Goal: Check status: Check status

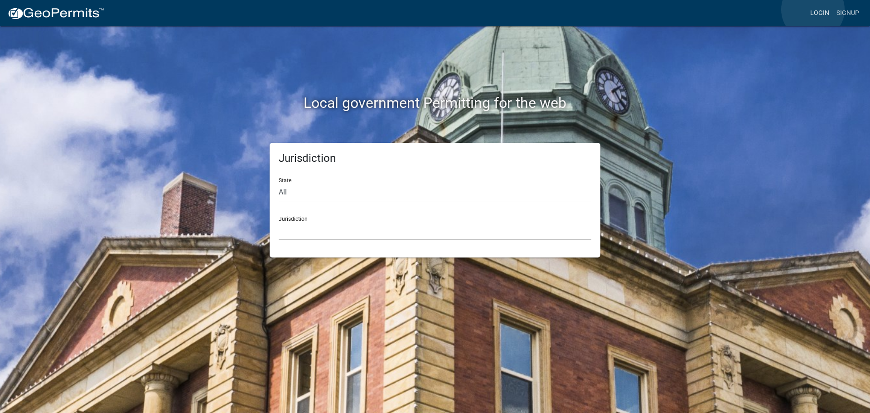
click at [813, 10] on link "Login" at bounding box center [819, 13] width 26 height 17
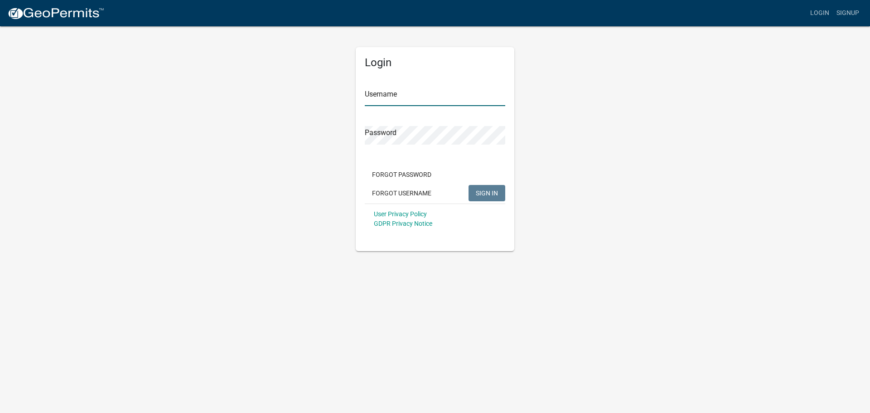
click at [394, 101] on input "Username" at bounding box center [435, 96] width 140 height 19
type input "seckert08"
click at [468, 185] on button "SIGN IN" at bounding box center [486, 193] width 37 height 16
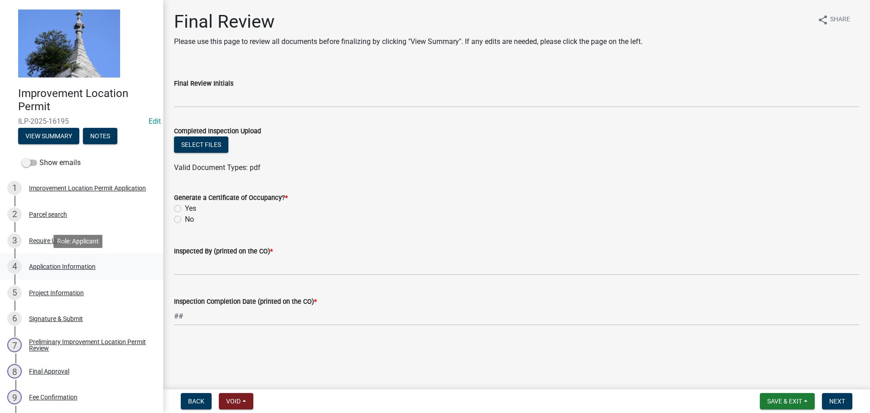
click at [77, 262] on div "4 Application Information" at bounding box center [77, 266] width 141 height 14
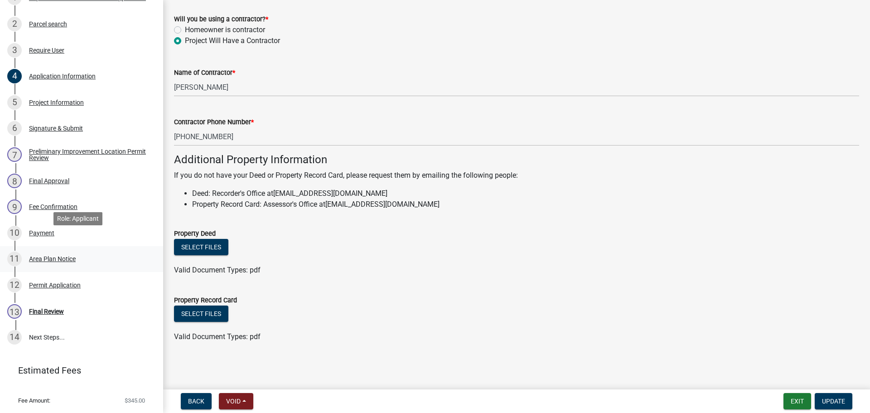
scroll to position [212, 0]
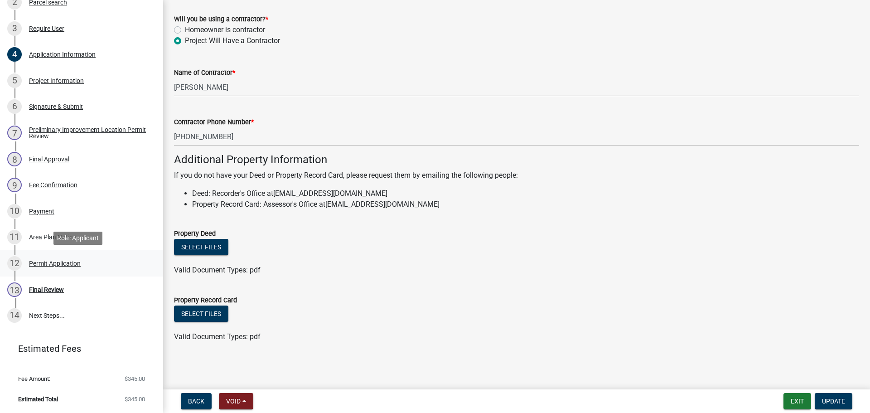
click at [77, 265] on div "Permit Application" at bounding box center [55, 263] width 52 height 6
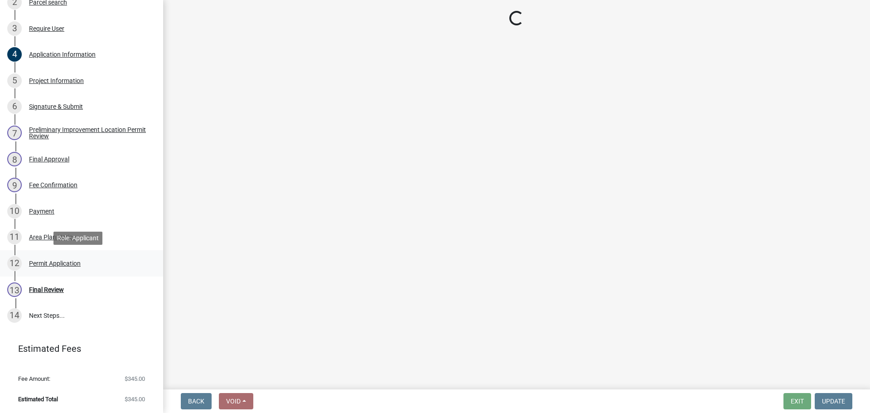
scroll to position [0, 0]
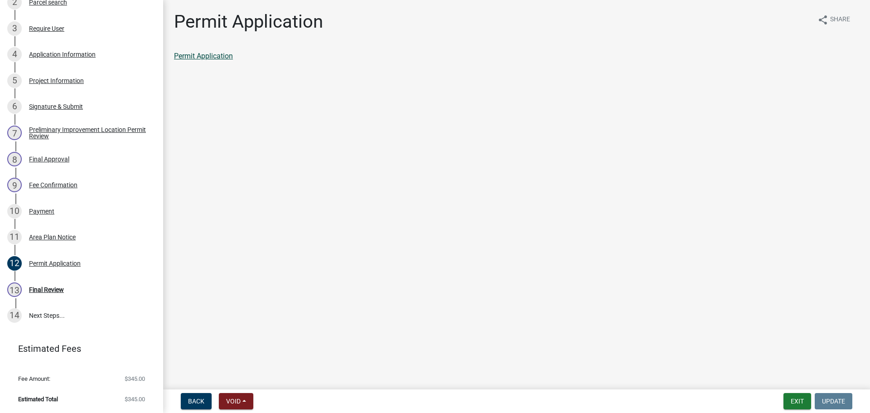
click at [222, 52] on link "Permit Application" at bounding box center [203, 56] width 59 height 9
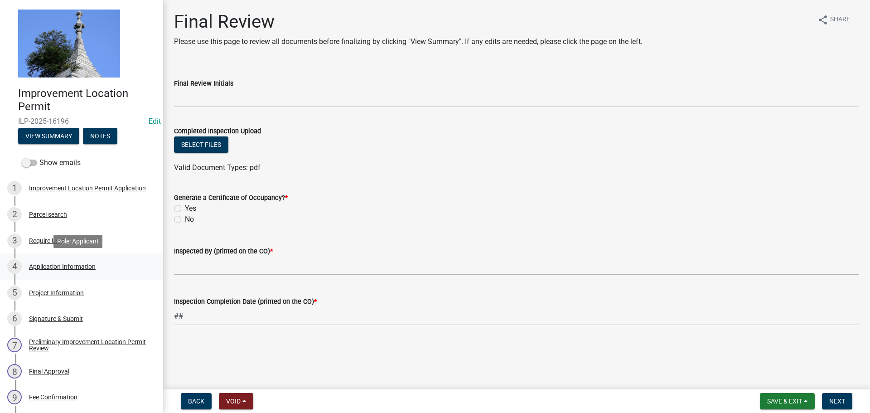
click at [61, 267] on div "Application Information" at bounding box center [62, 266] width 67 height 6
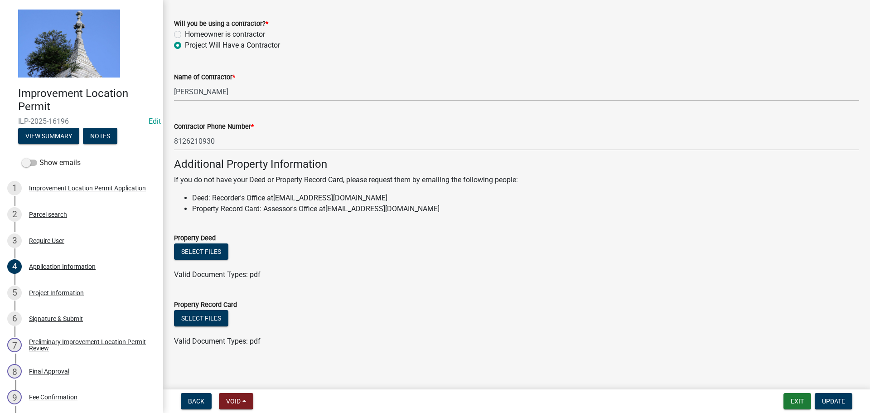
scroll to position [517, 0]
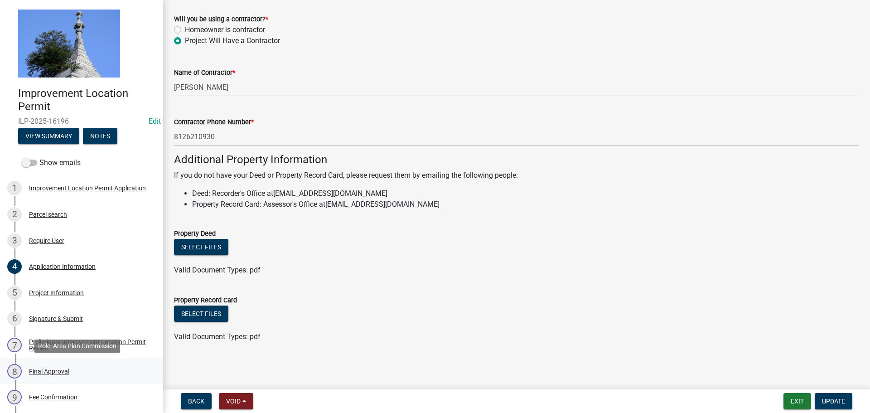
click at [58, 369] on div "Final Approval" at bounding box center [49, 371] width 40 height 6
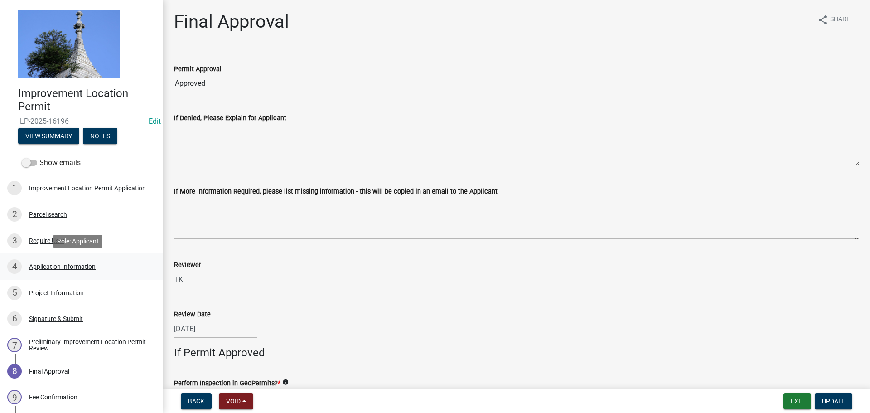
click at [64, 270] on div "Application Information" at bounding box center [62, 266] width 67 height 6
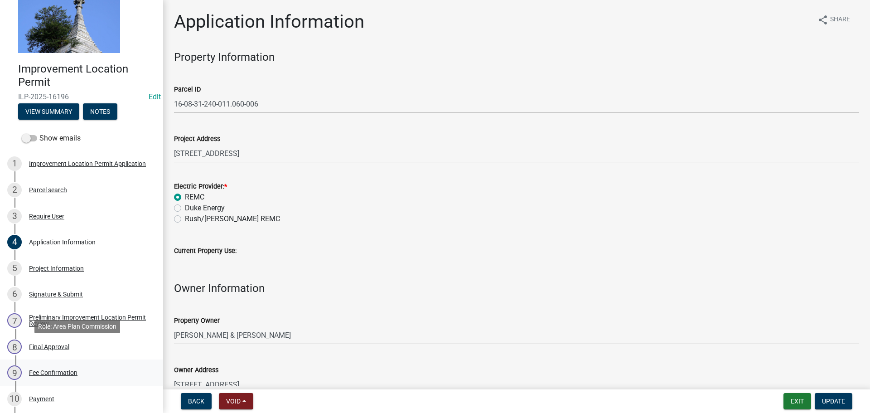
scroll to position [45, 0]
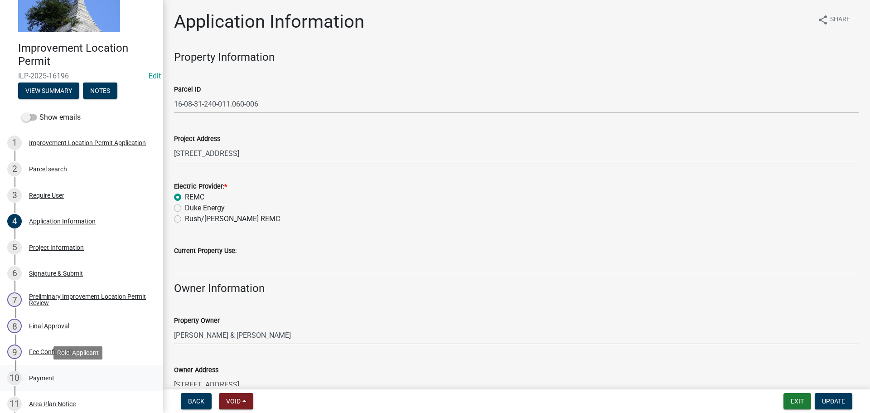
click at [50, 379] on div "Payment" at bounding box center [41, 378] width 25 height 6
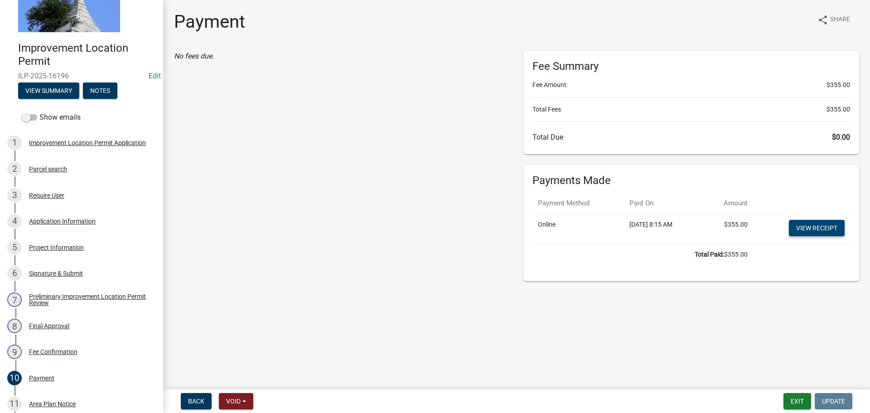
click at [816, 233] on link "View receipt" at bounding box center [817, 228] width 56 height 16
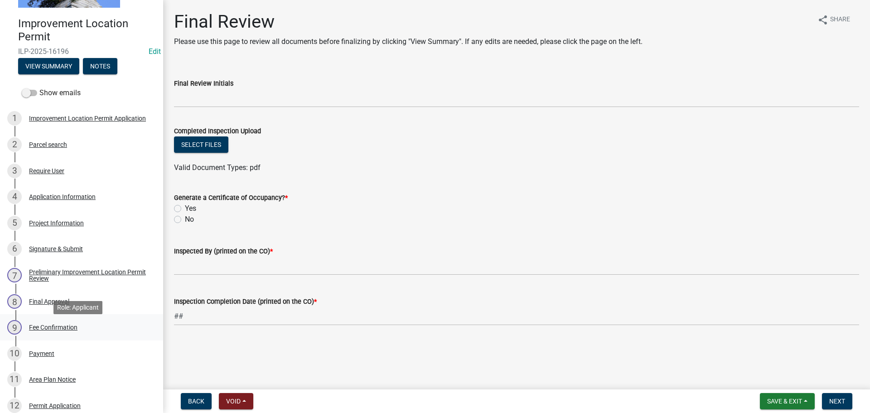
scroll to position [91, 0]
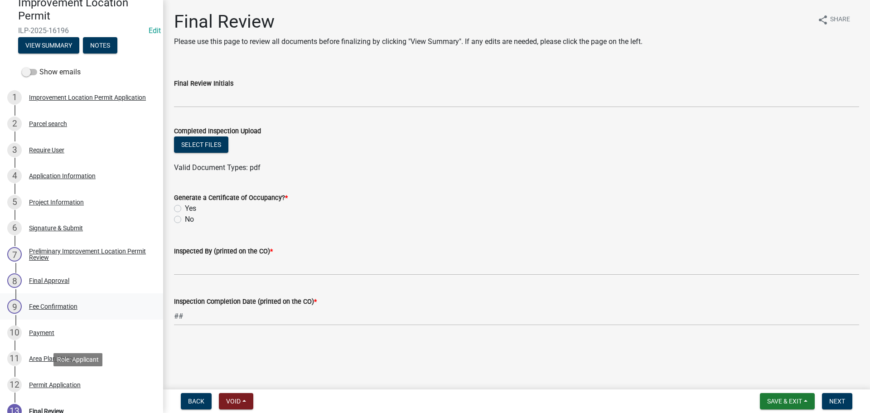
click at [51, 387] on div "Permit Application" at bounding box center [55, 384] width 52 height 6
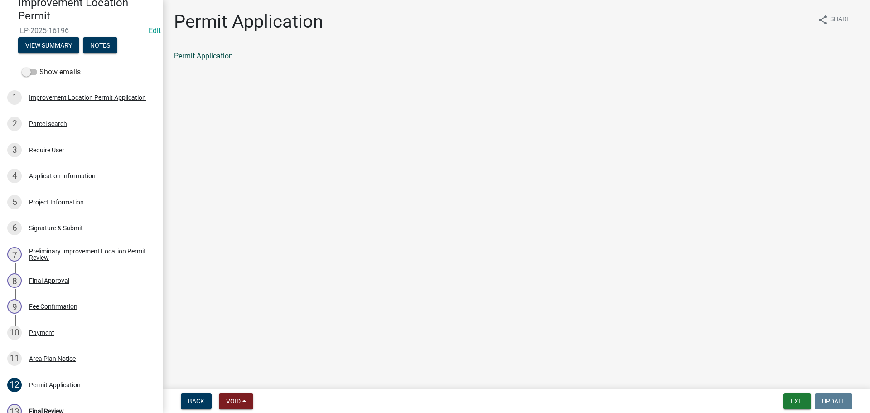
click at [217, 57] on link "Permit Application" at bounding box center [203, 56] width 59 height 9
